Goal: Task Accomplishment & Management: Manage account settings

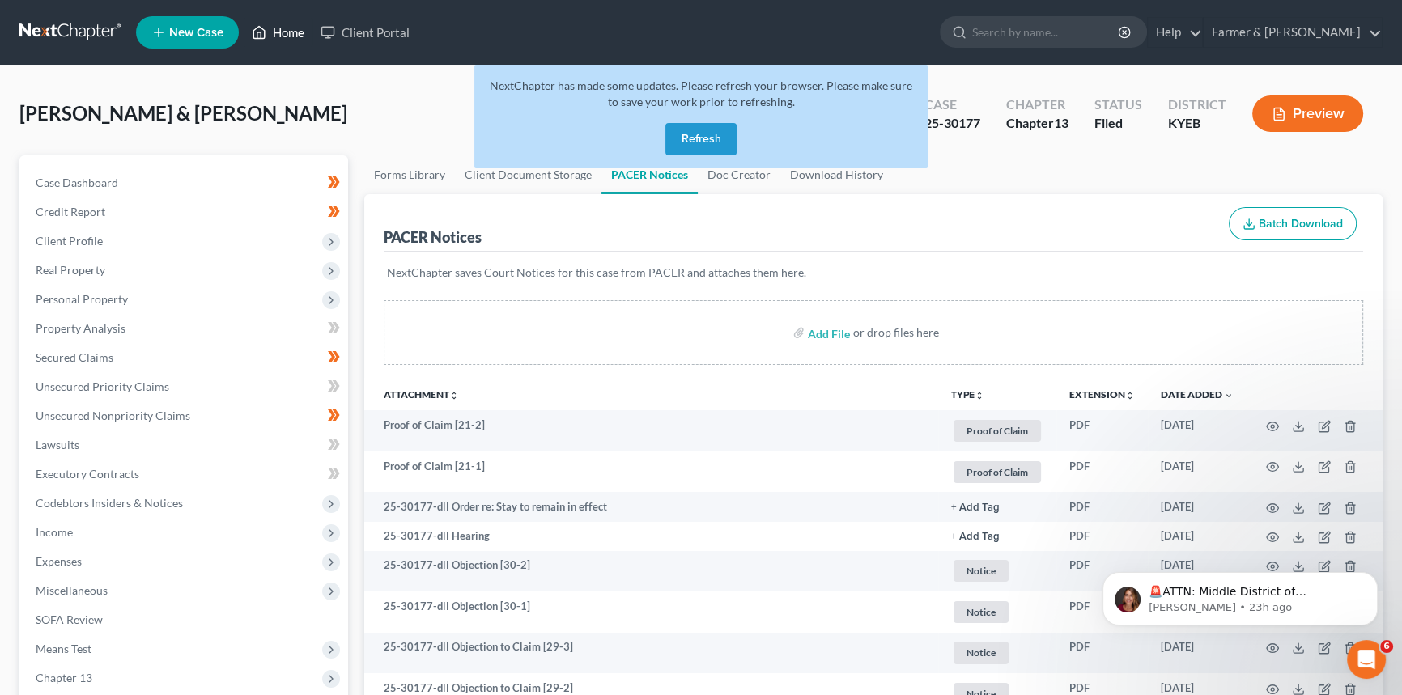
click at [273, 29] on link "Home" at bounding box center [278, 32] width 69 height 29
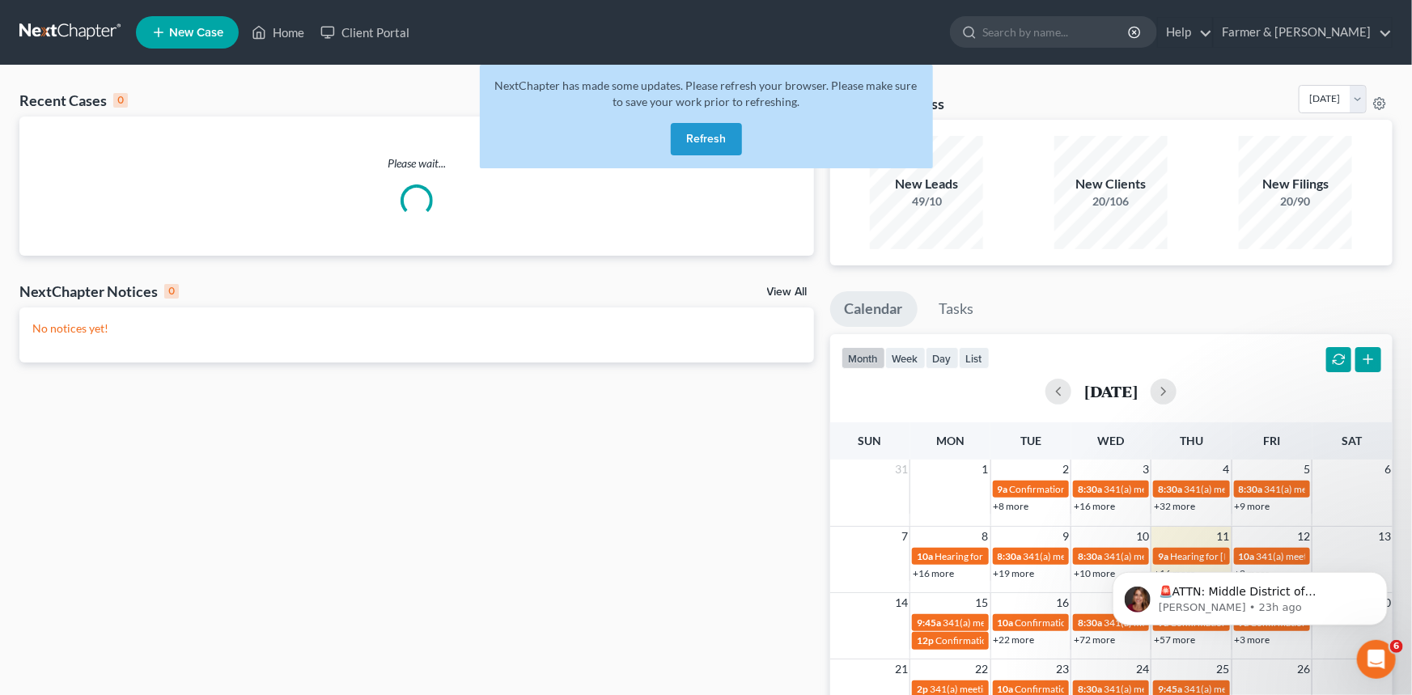
click at [702, 144] on button "Refresh" at bounding box center [706, 139] width 71 height 32
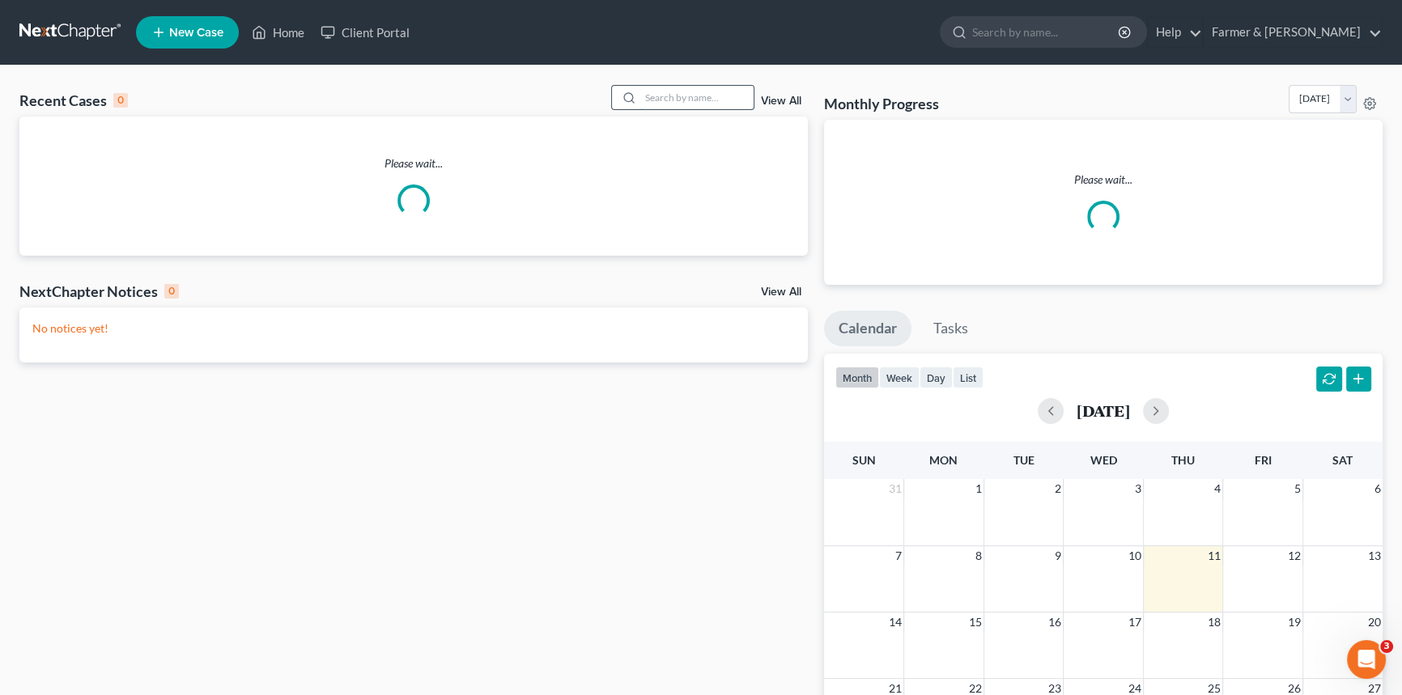
click at [679, 99] on input "search" at bounding box center [696, 97] width 113 height 23
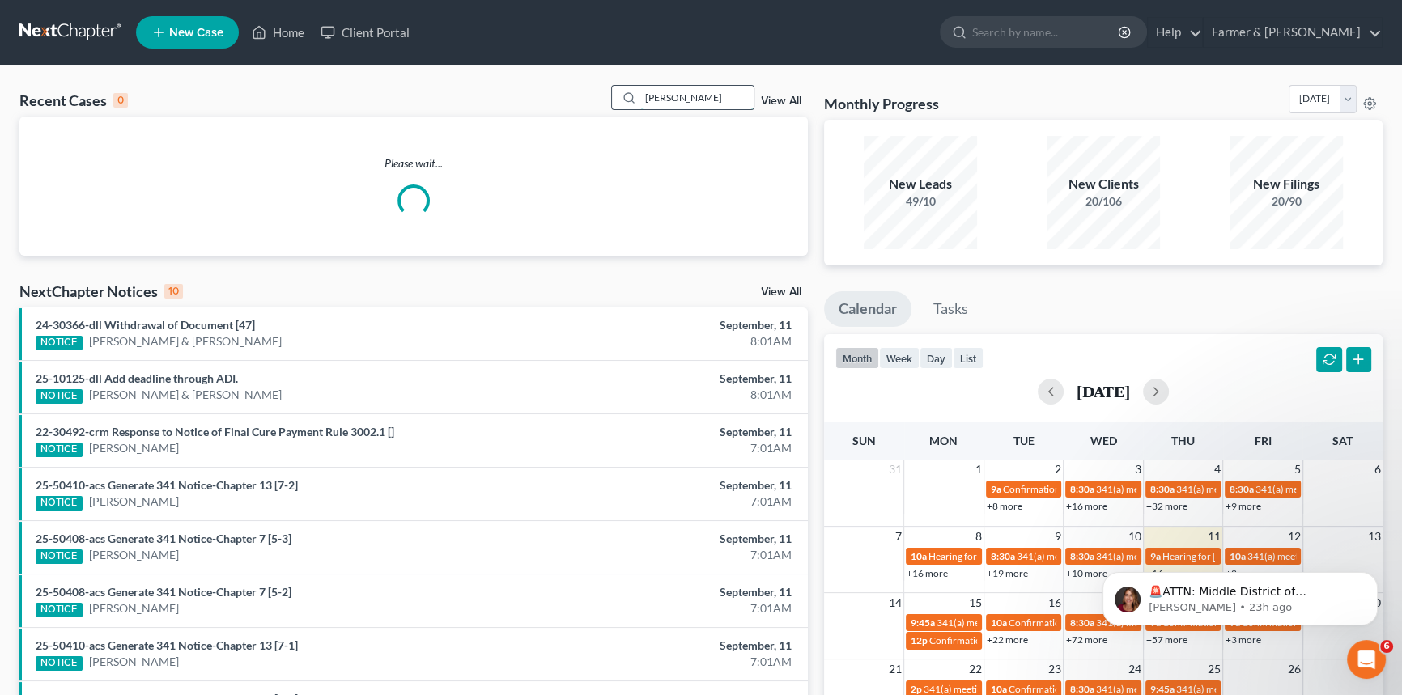
type input "Dezarn"
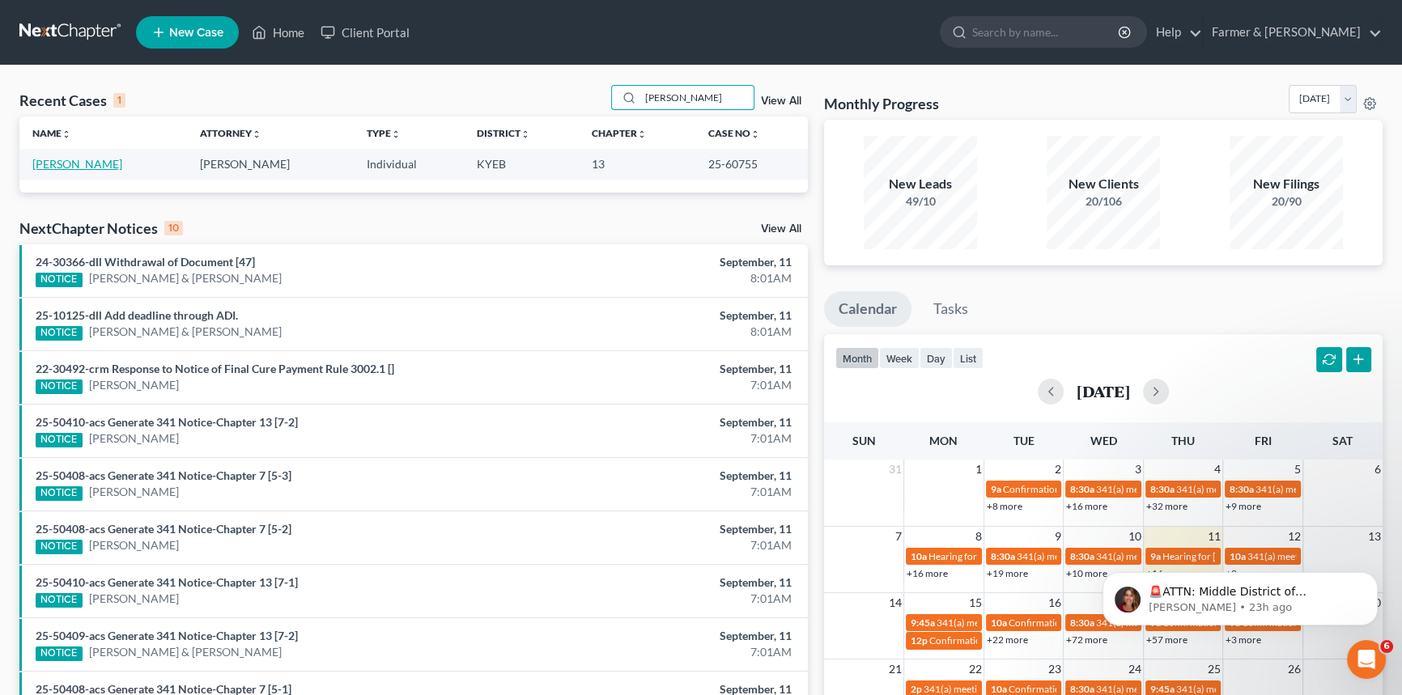
click at [82, 166] on link "Dezarn, Sharlene" at bounding box center [77, 164] width 90 height 14
select select "6"
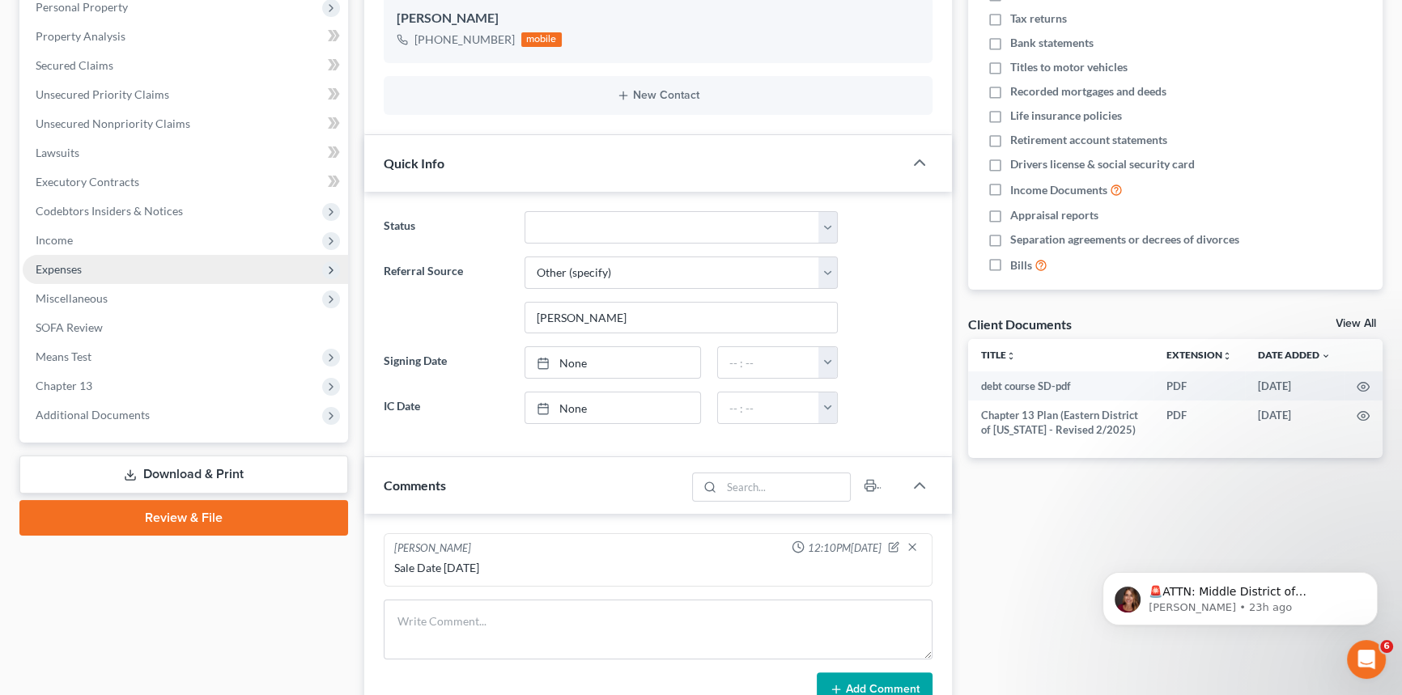
scroll to position [294, 0]
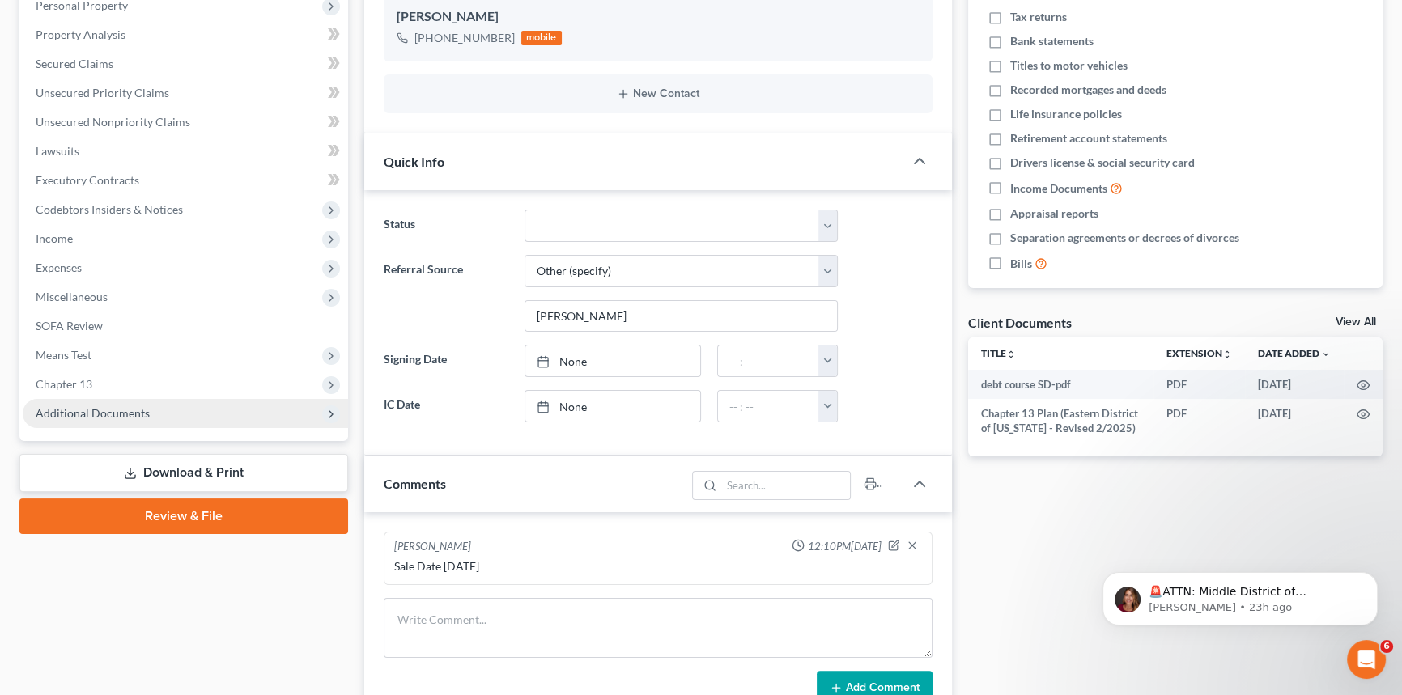
click at [97, 408] on span "Additional Documents" at bounding box center [93, 413] width 114 height 14
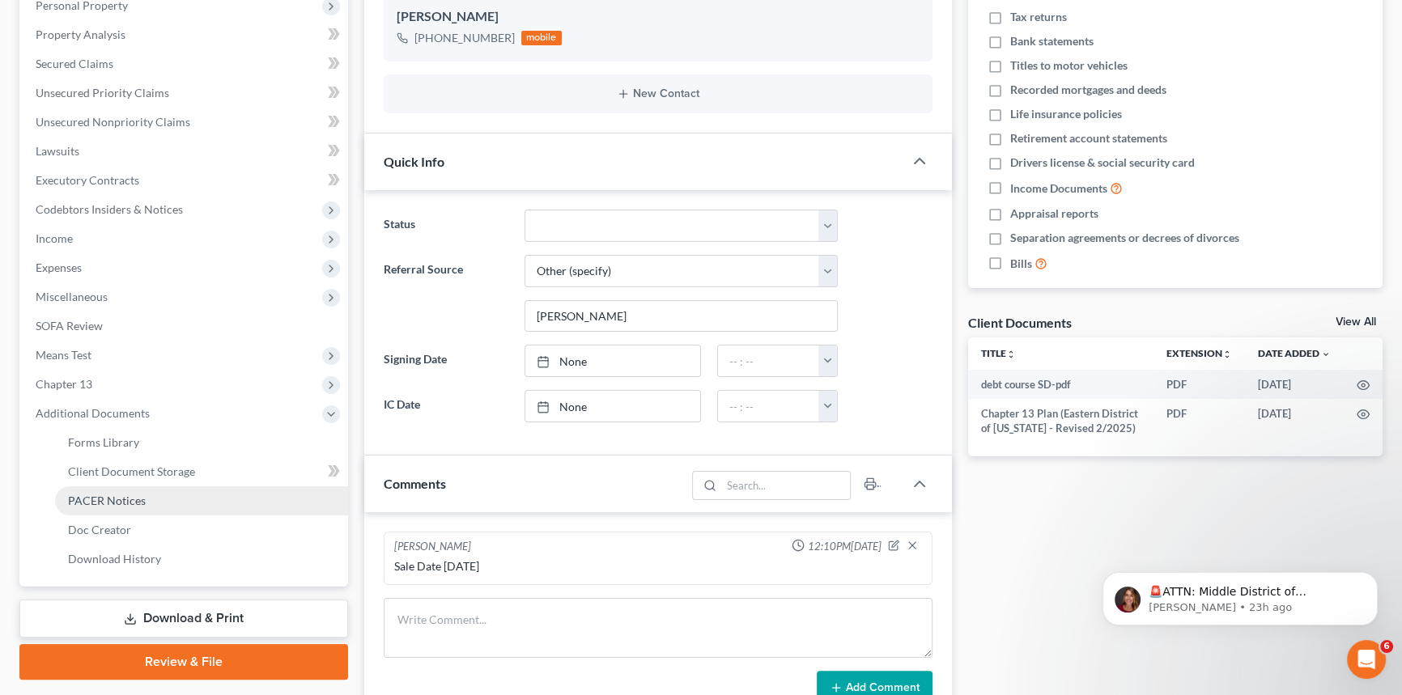
click at [94, 503] on span "PACER Notices" at bounding box center [107, 501] width 78 height 14
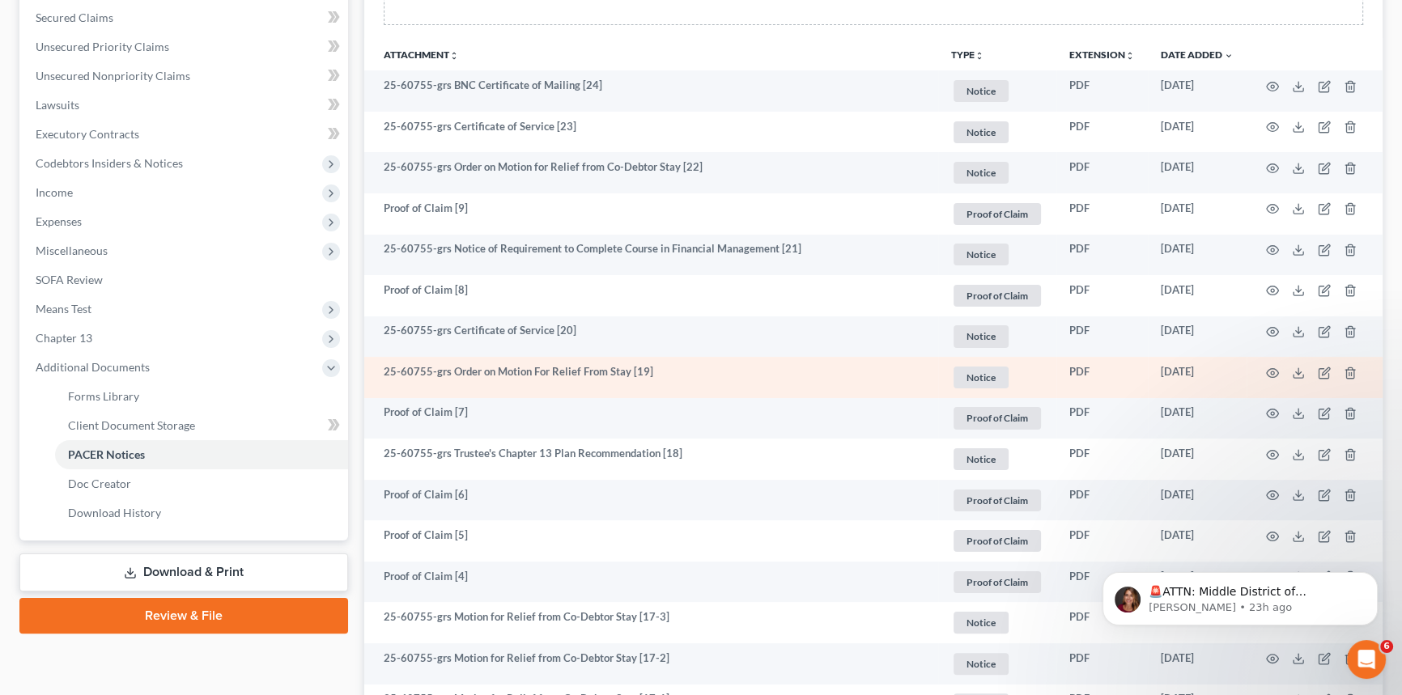
scroll to position [367, 0]
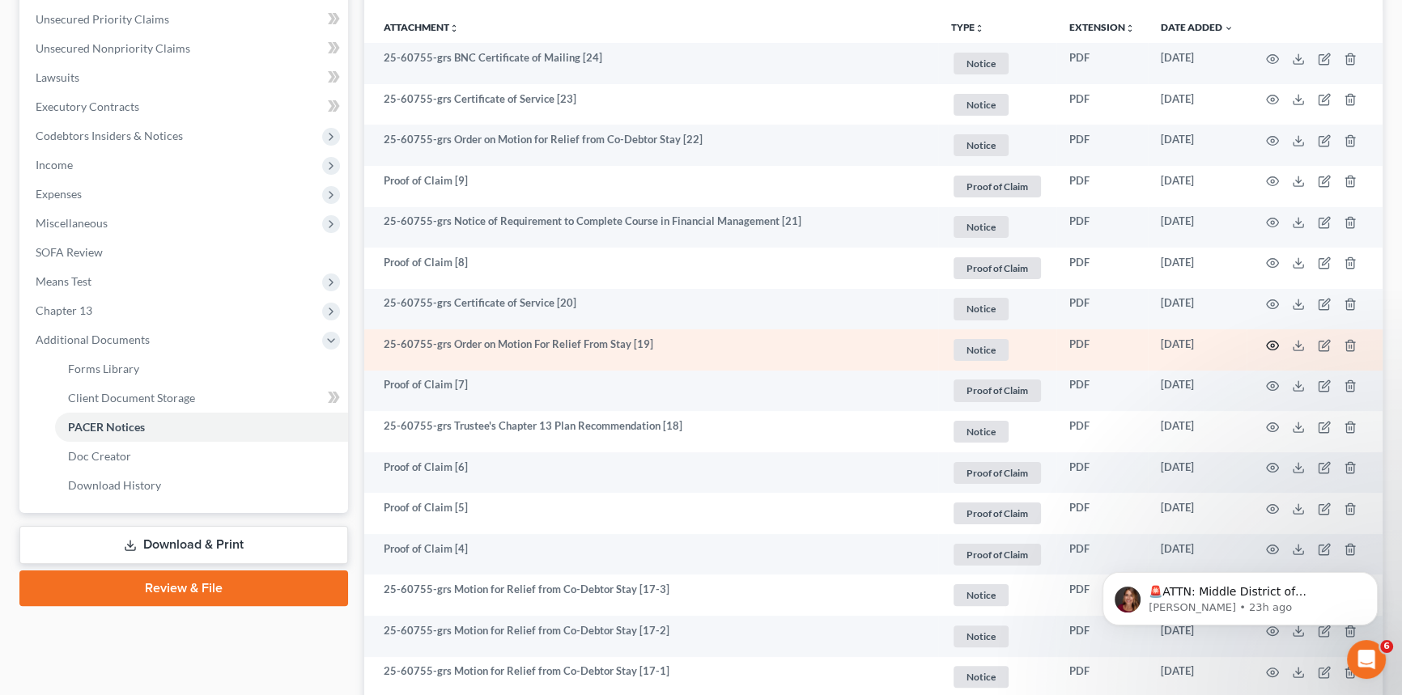
click at [1270, 344] on circle "button" at bounding box center [1271, 345] width 3 height 3
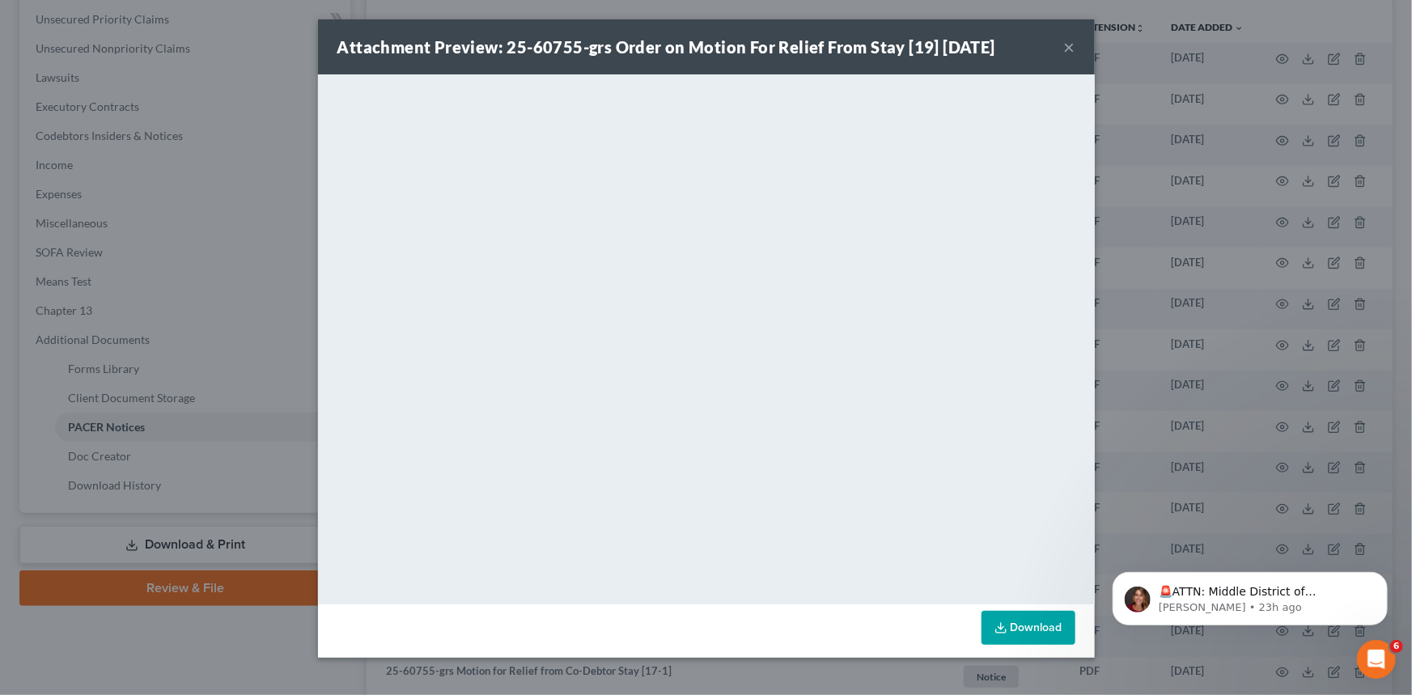
click at [1069, 45] on button "×" at bounding box center [1069, 46] width 11 height 19
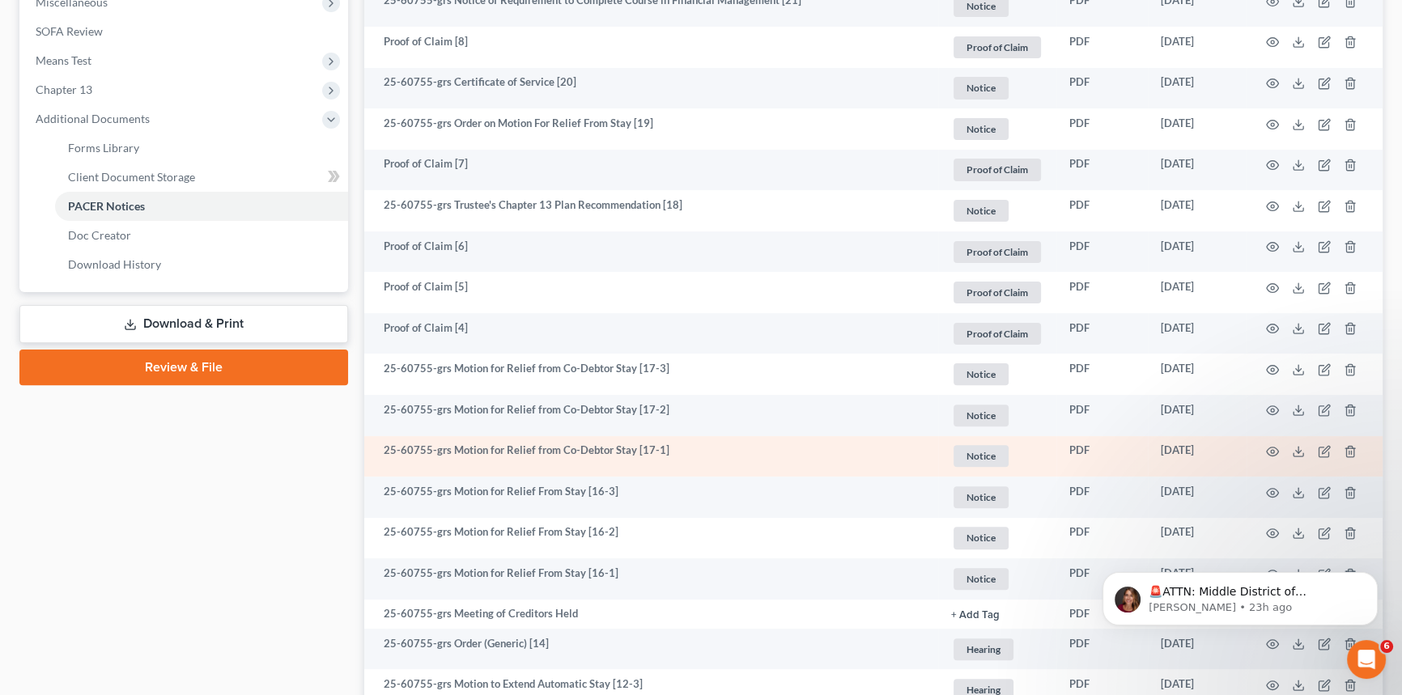
scroll to position [736, 0]
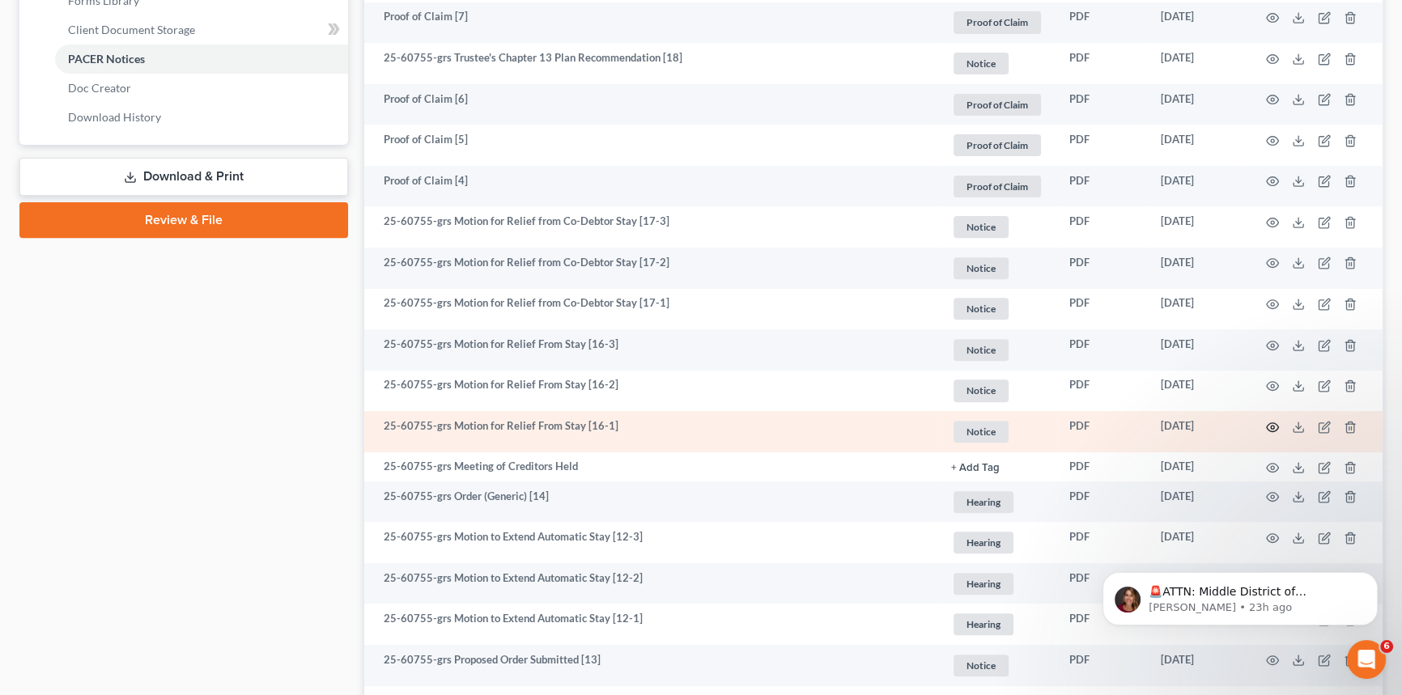
click at [1272, 424] on icon "button" at bounding box center [1272, 427] width 13 height 13
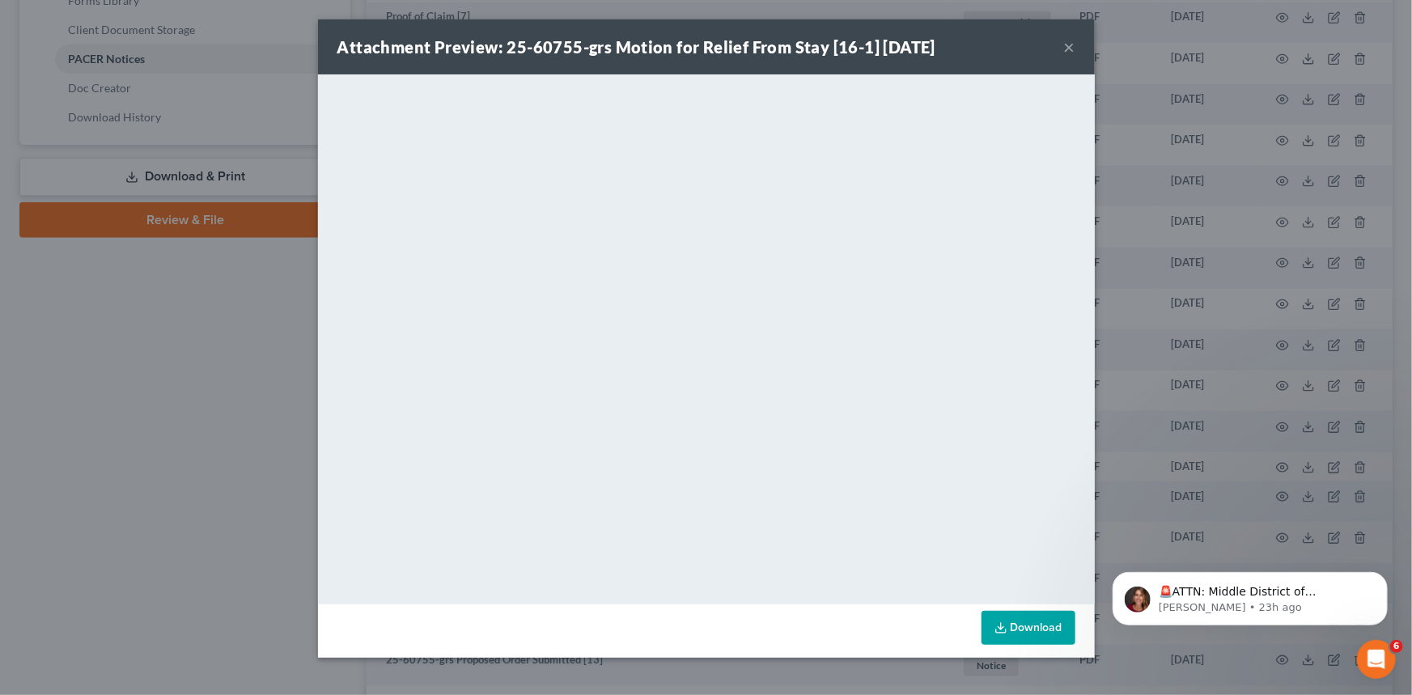
click at [1070, 47] on button "×" at bounding box center [1069, 46] width 11 height 19
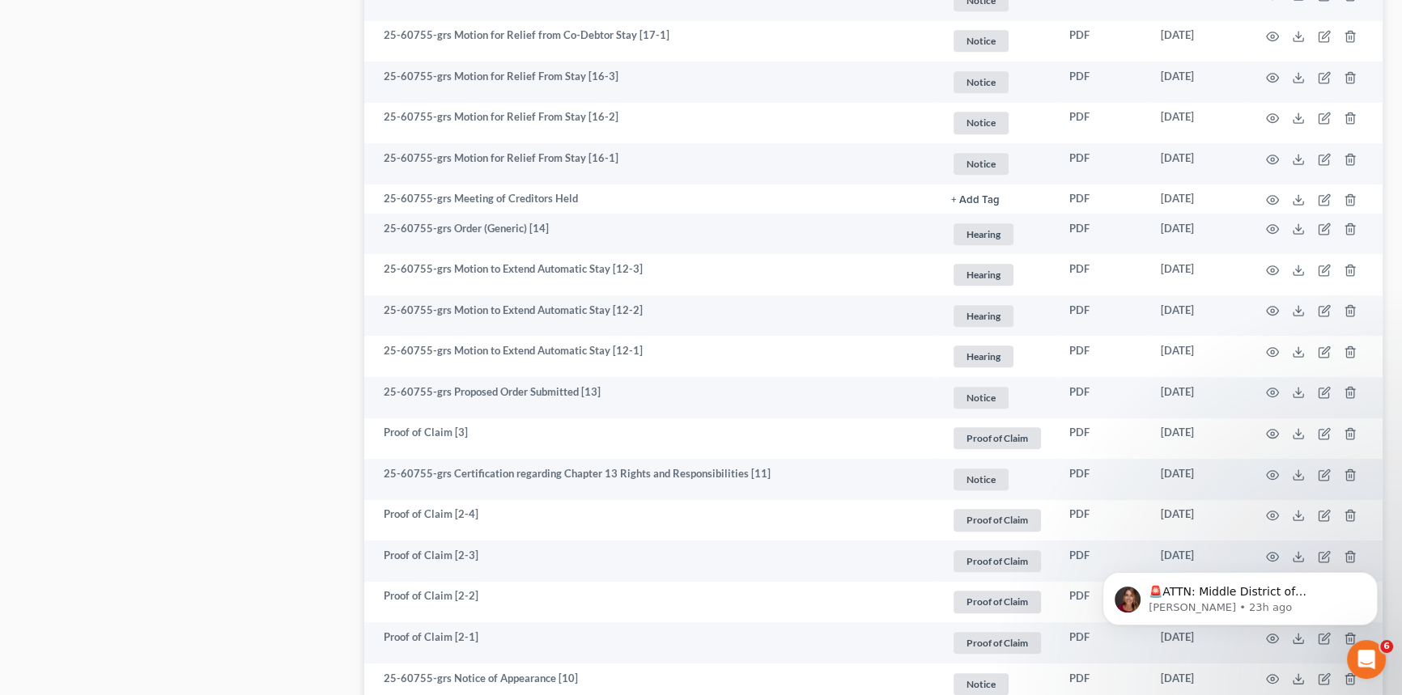
scroll to position [1020, 0]
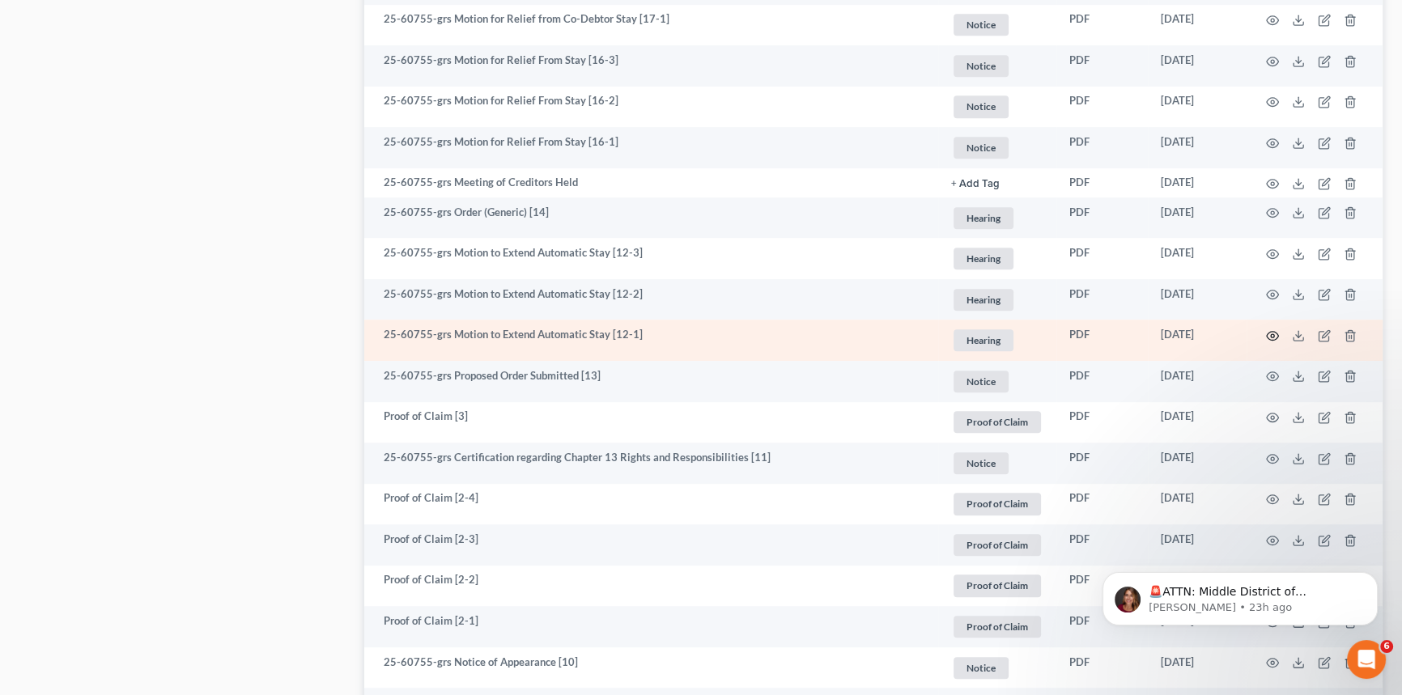
click at [1270, 334] on circle "button" at bounding box center [1271, 335] width 3 height 3
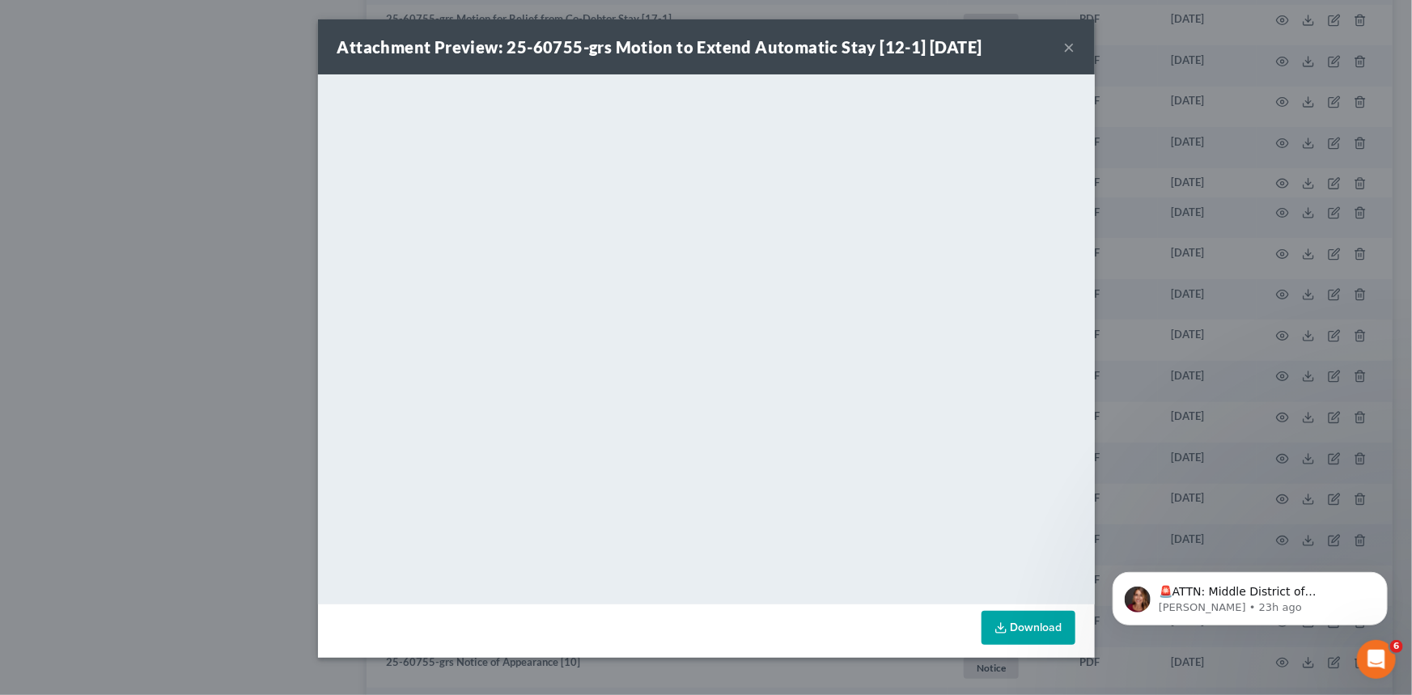
click at [1065, 46] on button "×" at bounding box center [1069, 46] width 11 height 19
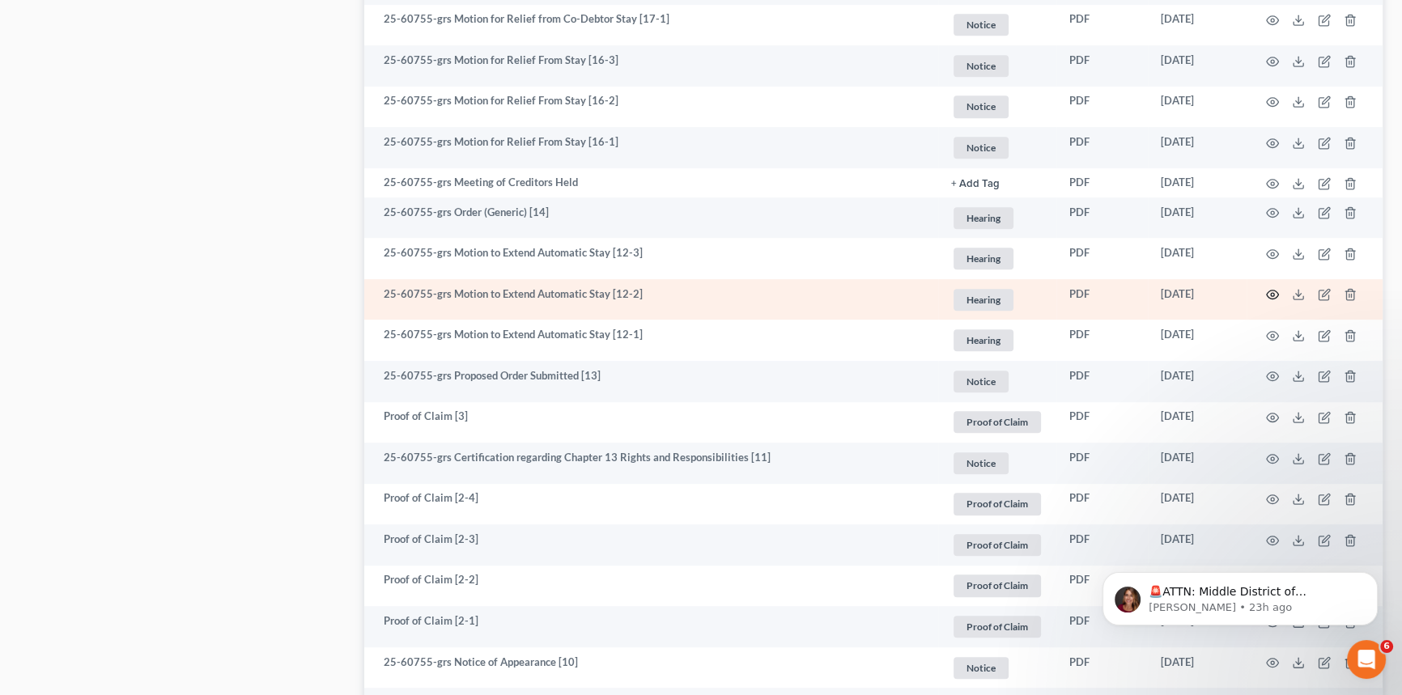
click at [1274, 296] on icon "button" at bounding box center [1272, 295] width 12 height 9
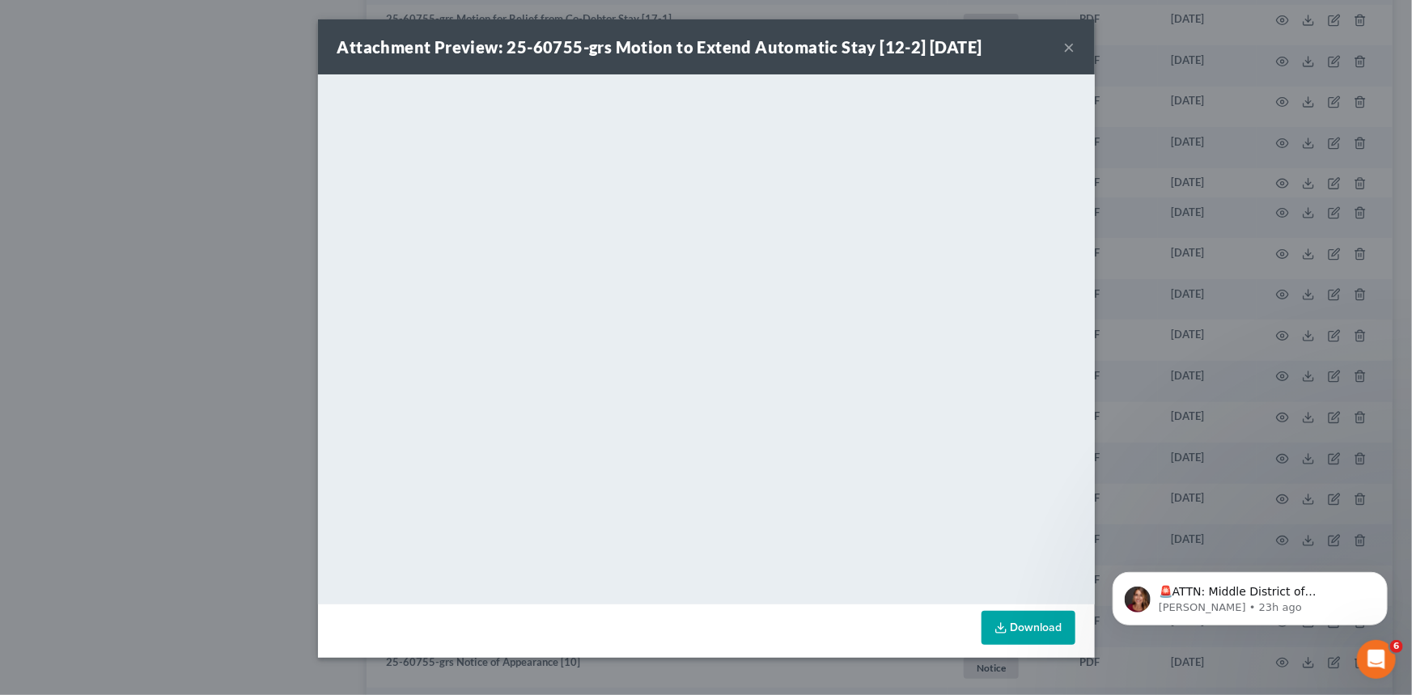
click at [1071, 44] on button "×" at bounding box center [1069, 46] width 11 height 19
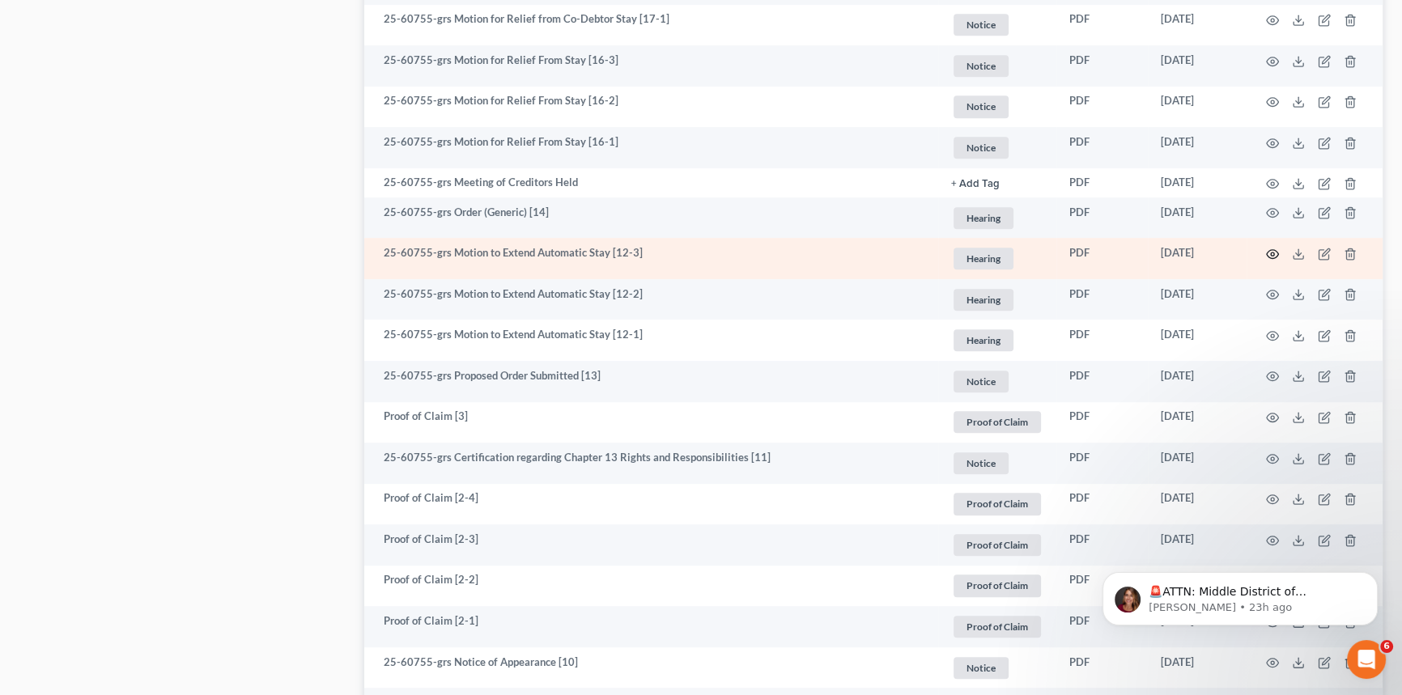
click at [1276, 249] on icon "button" at bounding box center [1272, 253] width 12 height 9
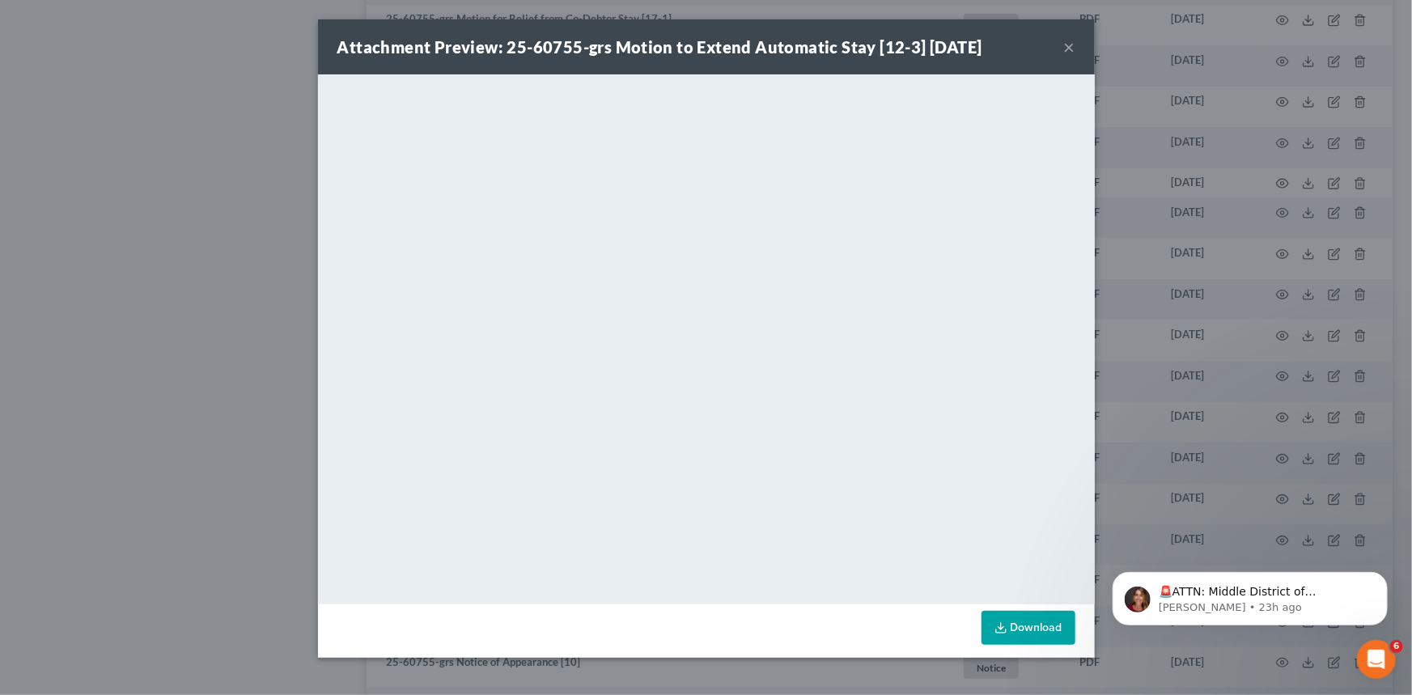
click at [1068, 44] on button "×" at bounding box center [1069, 46] width 11 height 19
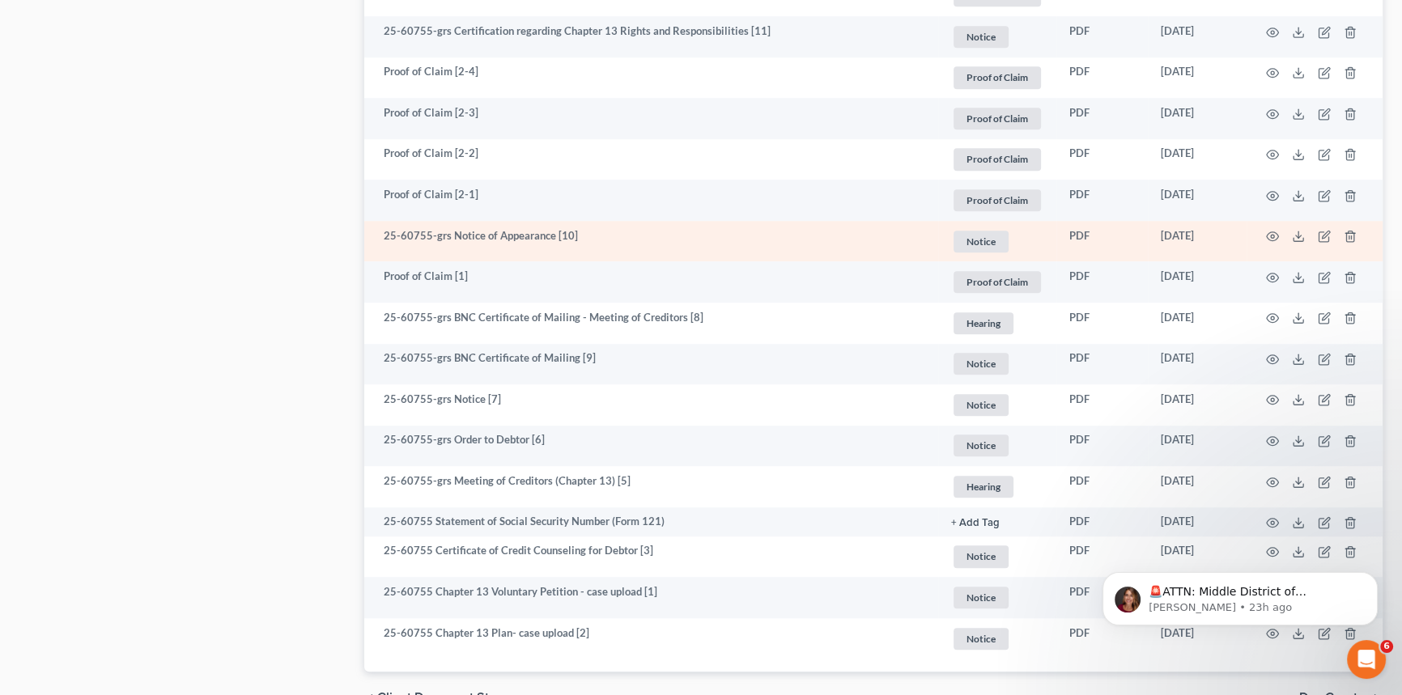
scroll to position [1240, 0]
